Goal: Information Seeking & Learning: Learn about a topic

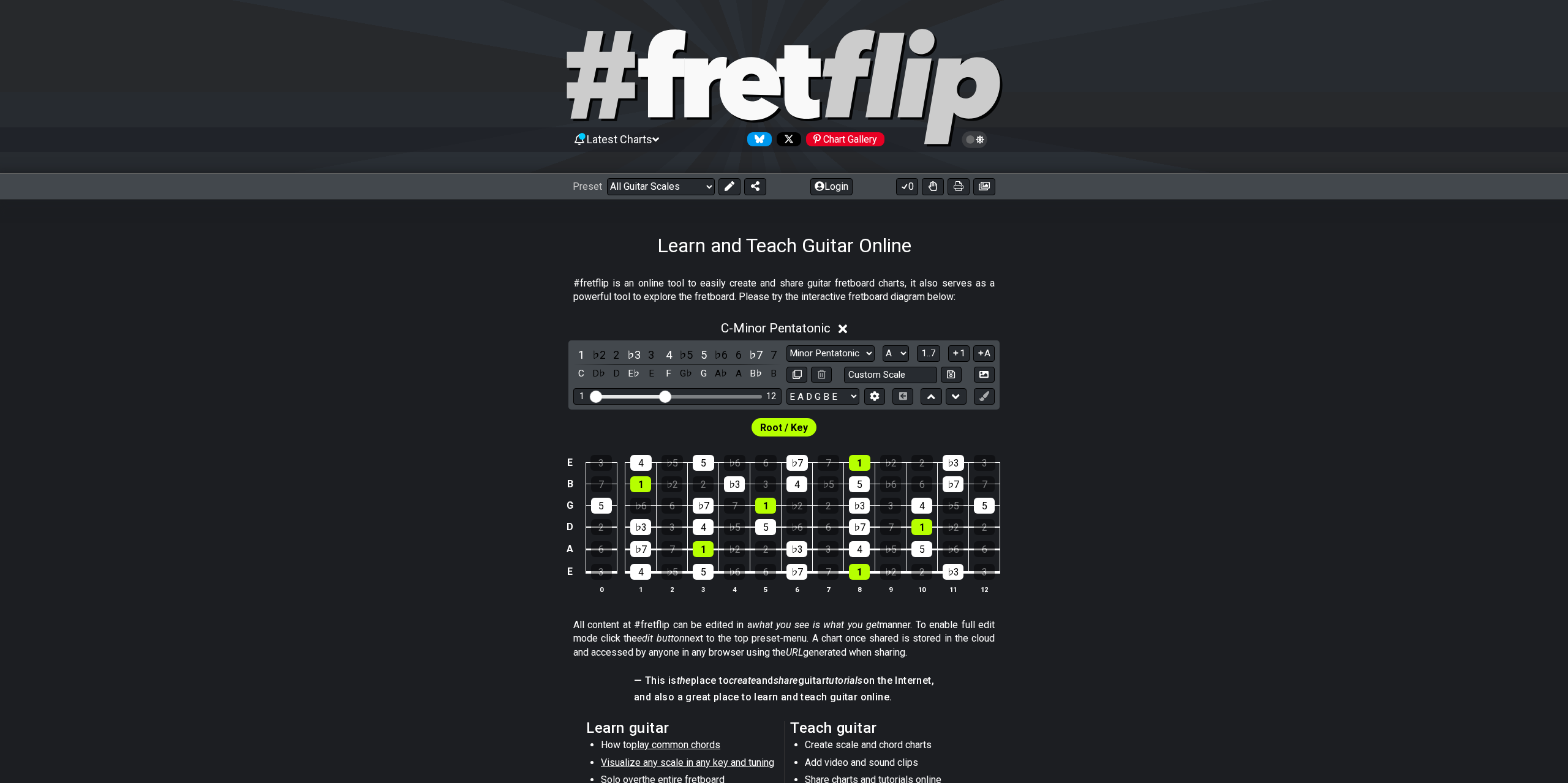
select select "/guitar-scales"
select select "Major / [PERSON_NAME]"
select select "A"
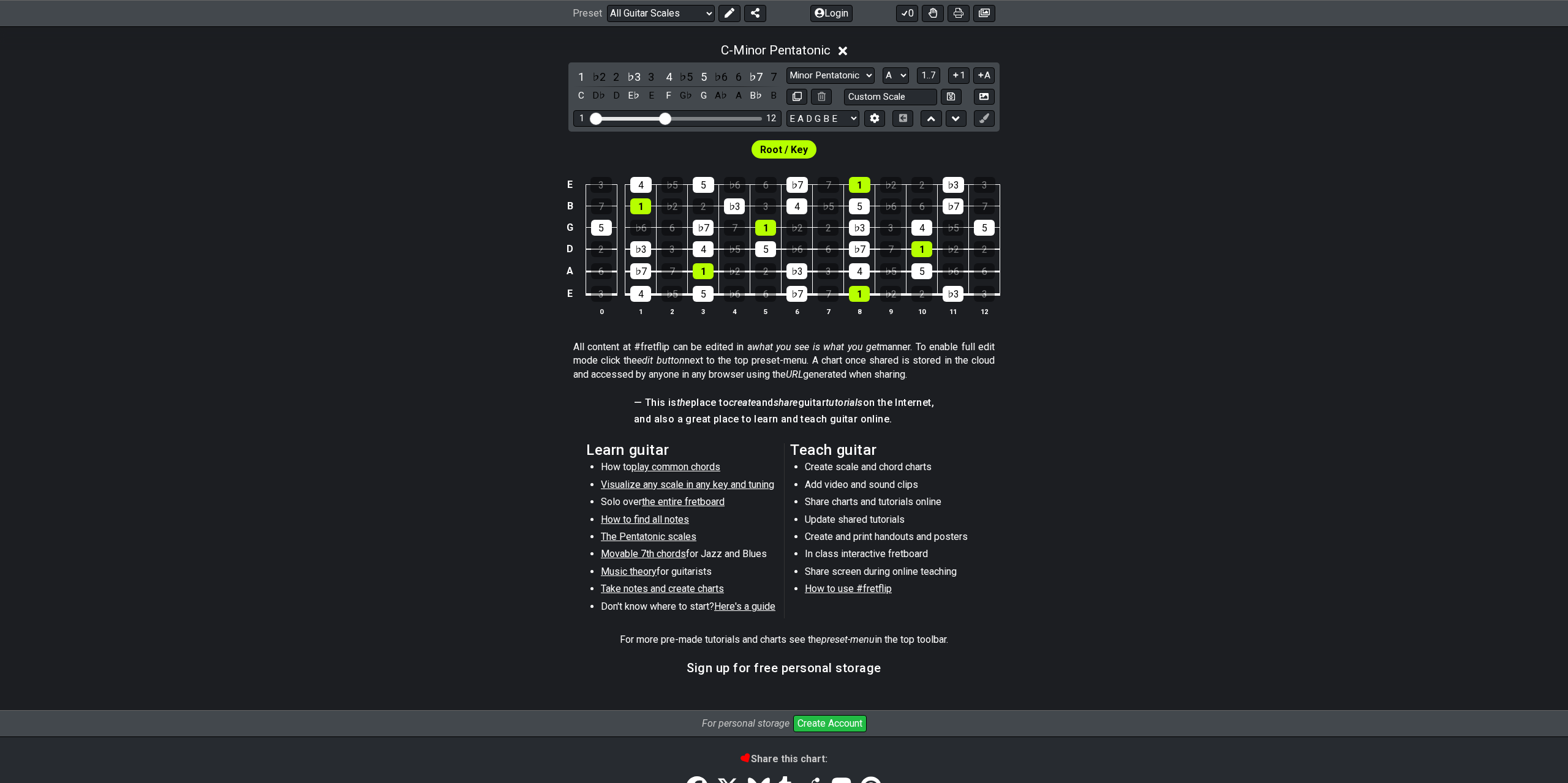
scroll to position [191, 0]
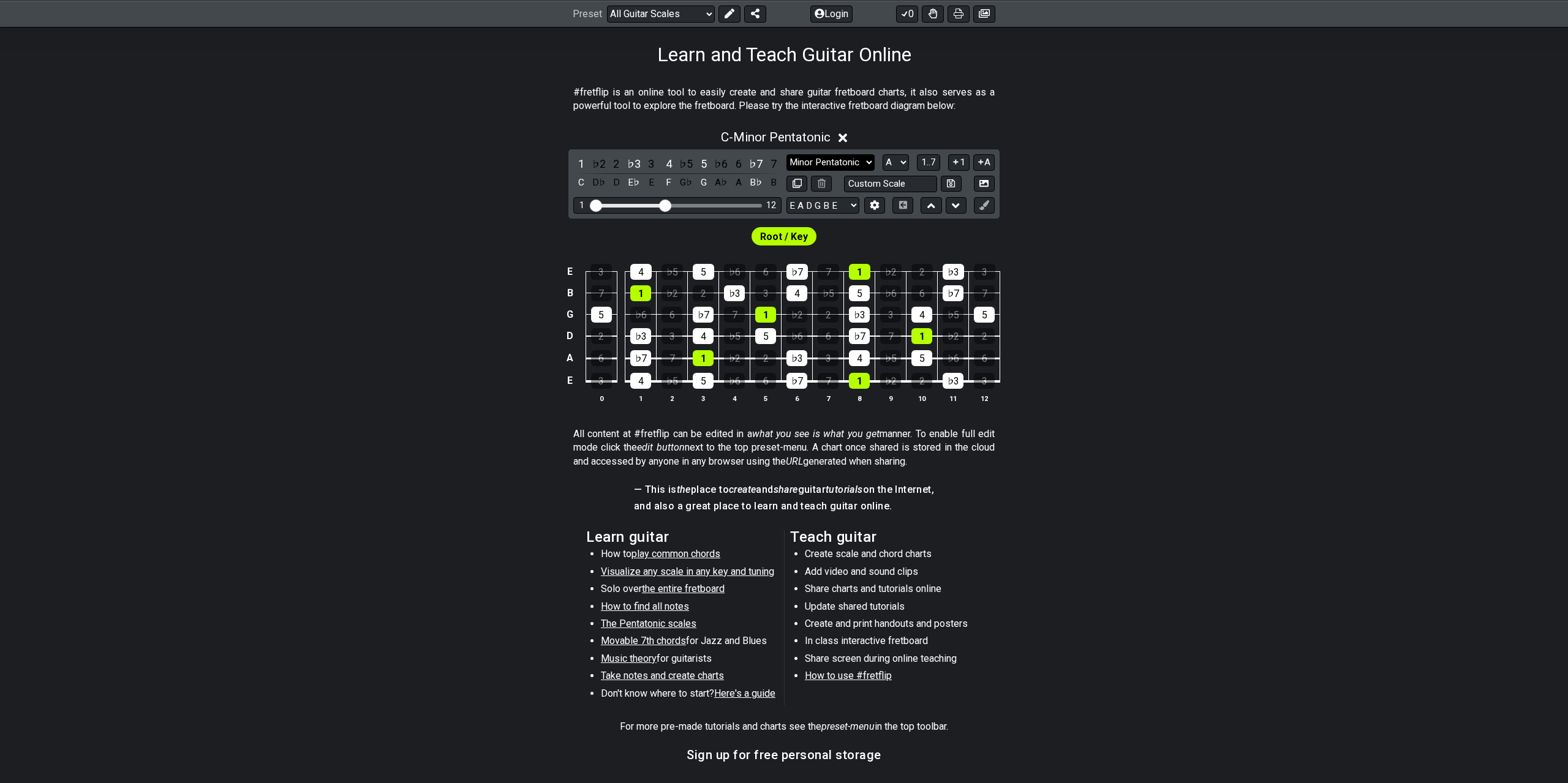
click at [786, 154] on select "Minor Pentatonic Click to edit Minor Pentatonic Major Pentatonic Minor Blues Ma…" at bounding box center [830, 162] width 88 height 16
select select "Minor / Aeolian"
click option "Minor / Aeolian" at bounding box center [0, 0] width 0 height 0
select select "/welcome"
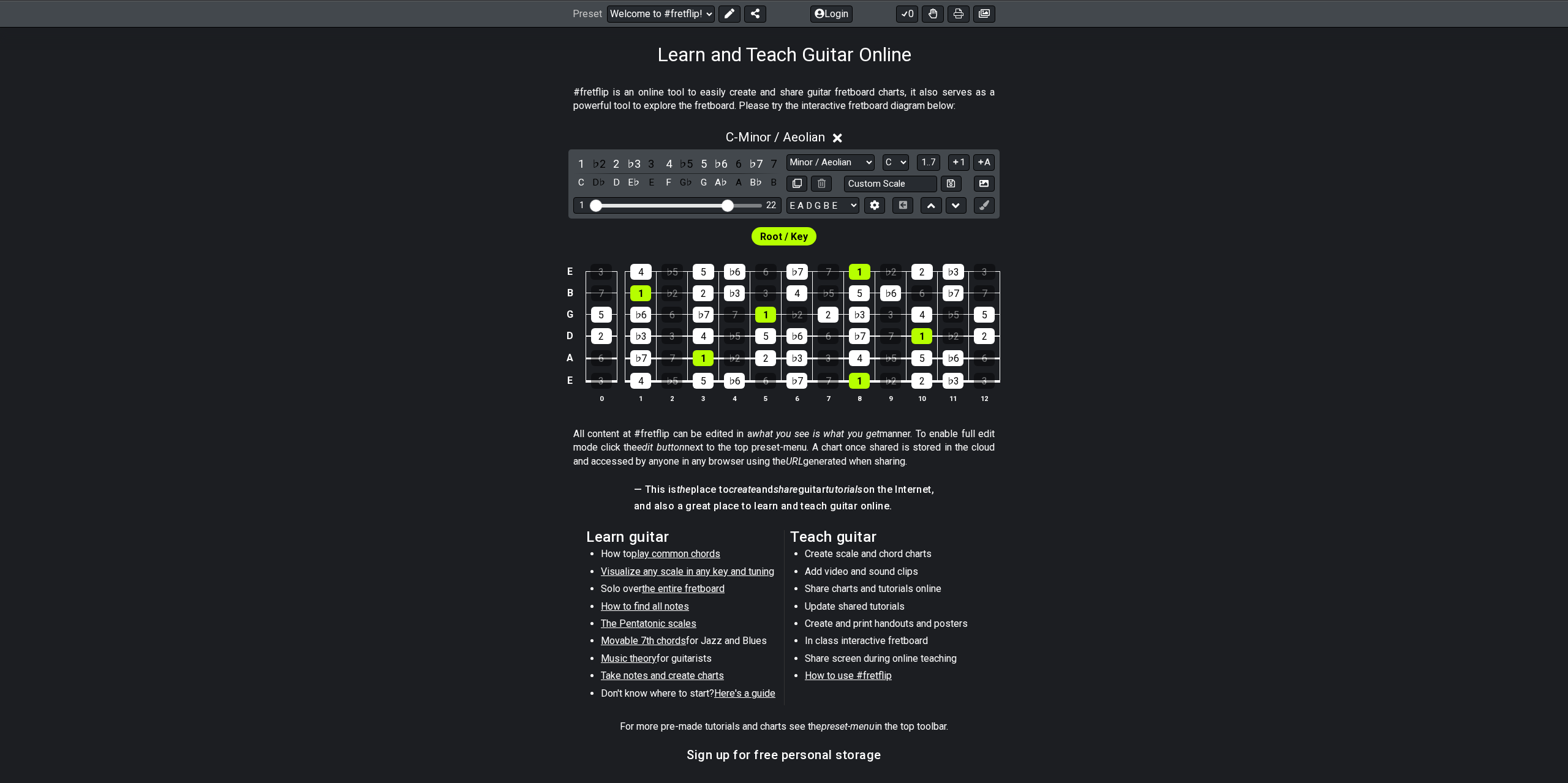
drag, startPoint x: 668, startPoint y: 205, endPoint x: 729, endPoint y: 208, distance: 61.1
click at [729, 205] on input "Visible fret range" at bounding box center [677, 205] width 174 height 0
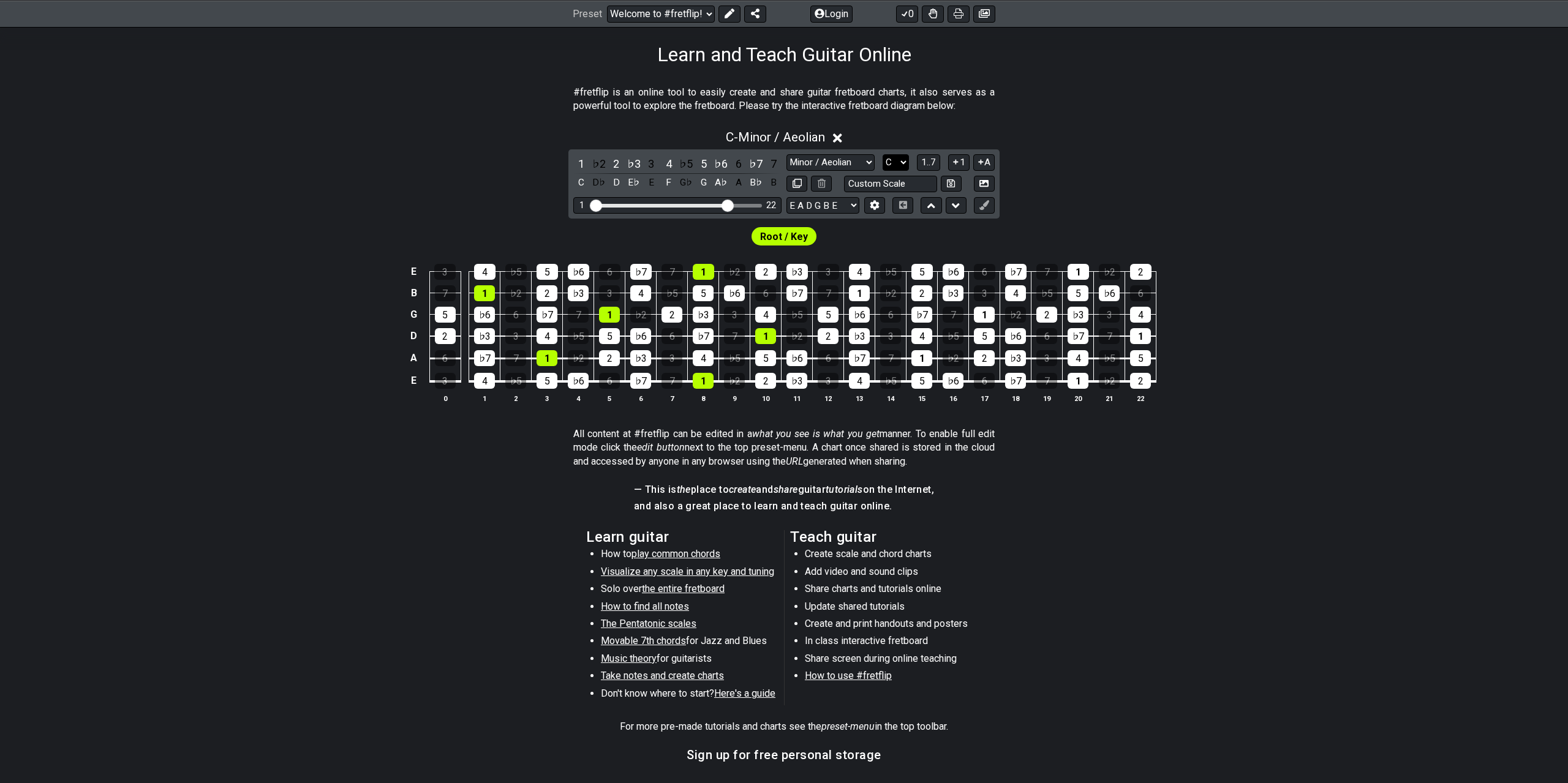
click at [883, 154] on select "A♭ A A♯ B♭ B C C♯ D♭ D D♯ E♭ E F F♯ G♭ G G♯" at bounding box center [896, 162] width 27 height 16
select select "A"
click option "A" at bounding box center [0, 0] width 0 height 0
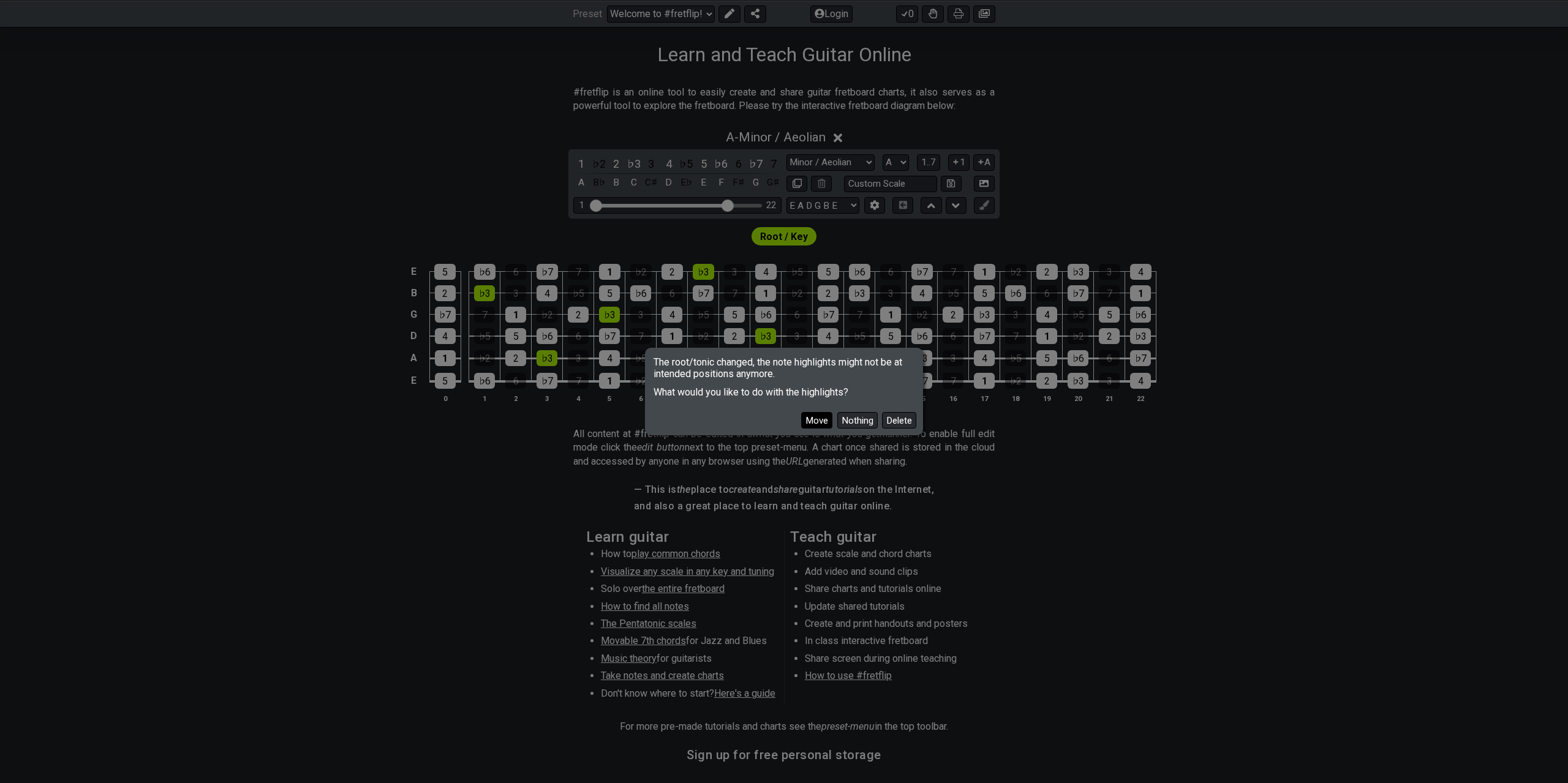
click at [824, 417] on button "Move" at bounding box center [817, 420] width 31 height 16
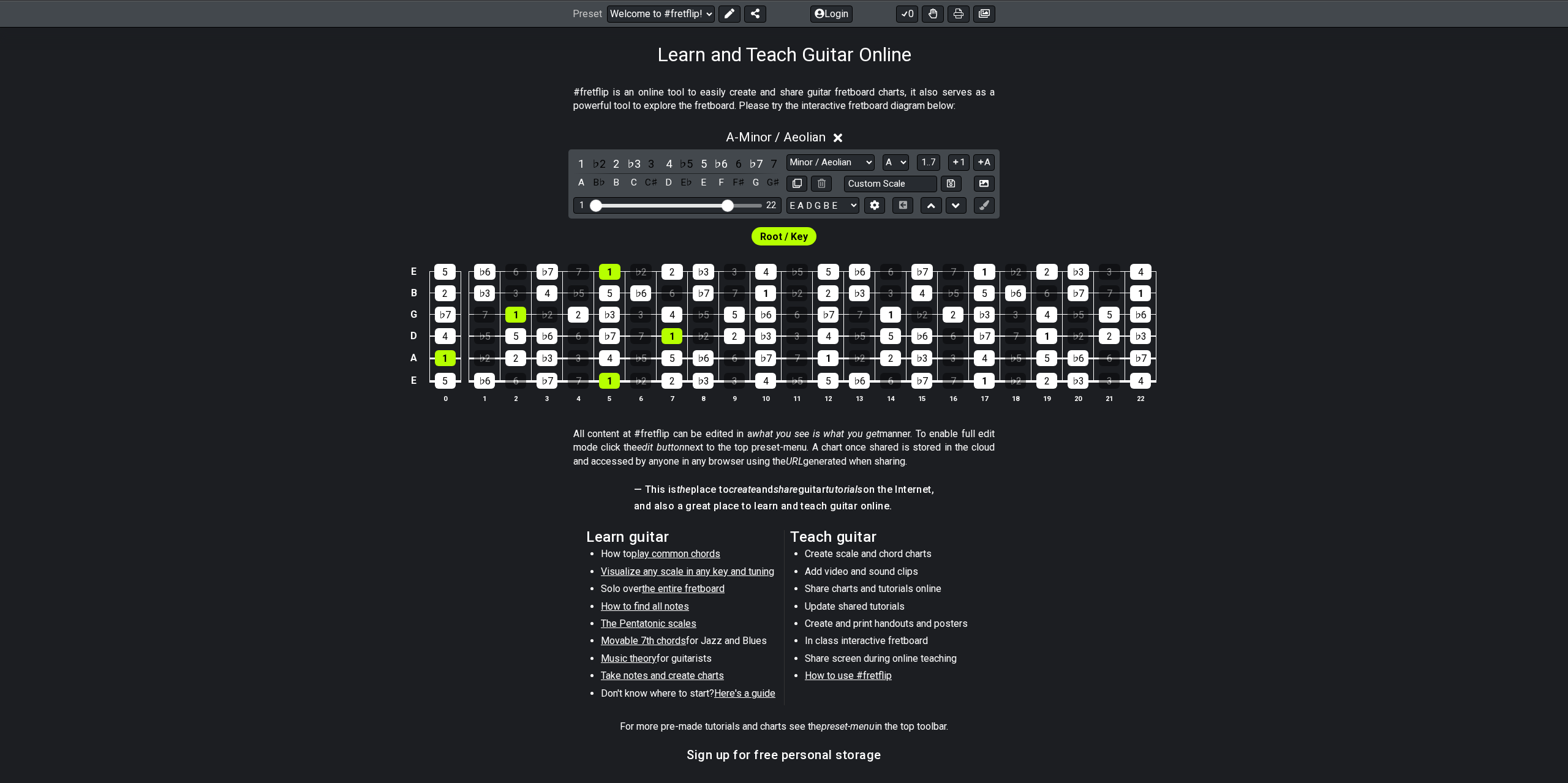
click at [70, 467] on section "All content at #fretflip can be edited in a what you see is what you get manner…" at bounding box center [784, 450] width 1568 height 56
click at [226, 615] on section "Learn guitar How to play common chords Visualize any scale in any key and tunin…" at bounding box center [784, 621] width 1568 height 190
click at [352, 559] on section "Learn guitar How to play common chords Visualize any scale in any key and tunin…" at bounding box center [784, 621] width 1568 height 190
